Goal: Transaction & Acquisition: Subscribe to service/newsletter

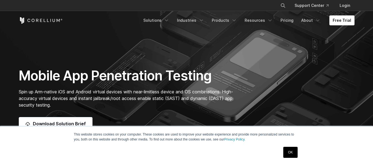
click at [288, 150] on link "OK" at bounding box center [290, 152] width 14 height 11
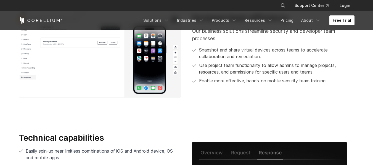
scroll to position [993, 0]
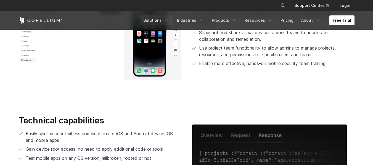
click at [166, 18] on link "Solutions" at bounding box center [156, 20] width 33 height 10
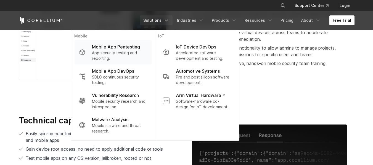
click at [115, 51] on p "App security testing and reporting." at bounding box center [119, 55] width 55 height 11
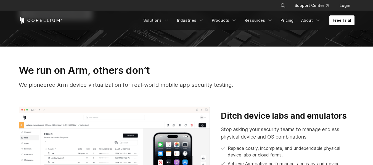
scroll to position [138, 0]
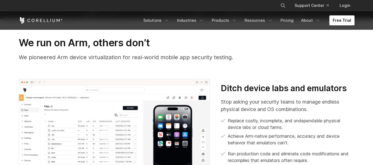
click at [341, 20] on link "Free Trial" at bounding box center [341, 20] width 25 height 10
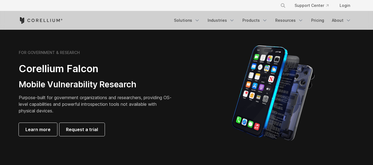
scroll to position [248, 0]
